Goal: Task Accomplishment & Management: Use online tool/utility

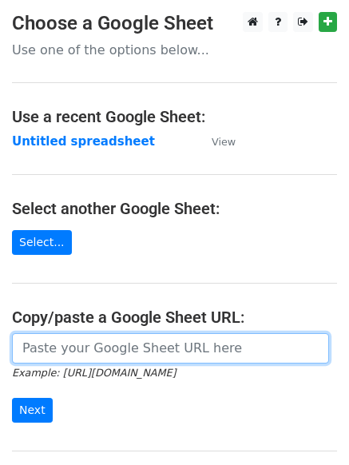
click at [33, 341] on input "url" at bounding box center [170, 348] width 317 height 30
paste input "[URL][DOMAIN_NAME]"
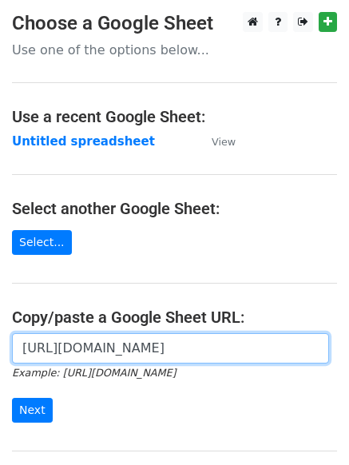
scroll to position [0, 341]
type input "[URL][DOMAIN_NAME]"
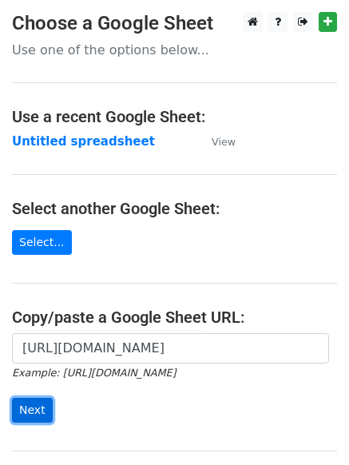
scroll to position [0, 0]
click at [31, 404] on input "Next" at bounding box center [32, 410] width 41 height 25
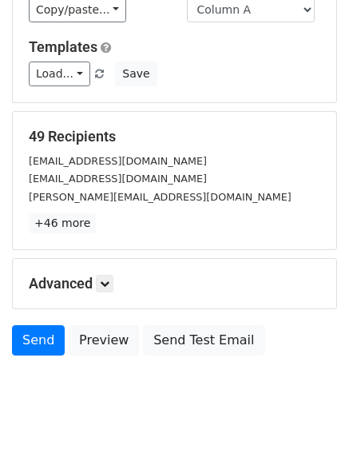
scroll to position [130, 0]
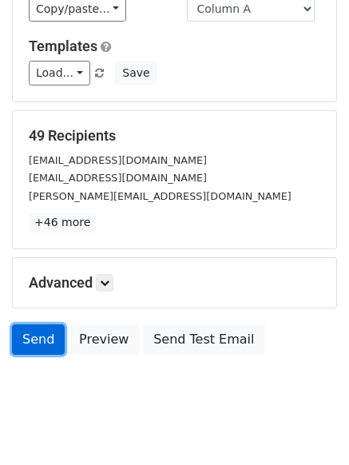
click at [36, 340] on link "Send" at bounding box center [38, 340] width 53 height 30
